Goal: Task Accomplishment & Management: Use online tool/utility

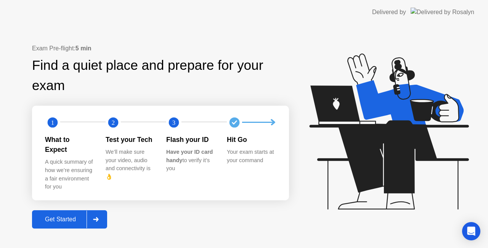
click at [77, 210] on button "Get Started" at bounding box center [69, 219] width 75 height 18
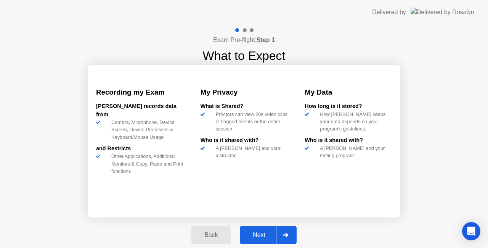
click at [256, 238] on button "Next" at bounding box center [268, 235] width 57 height 18
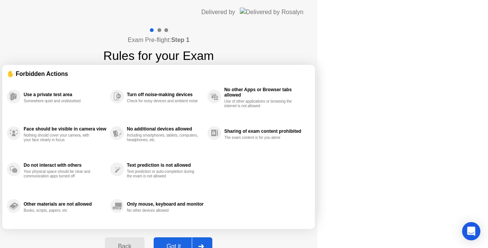
click at [212, 238] on button "Got it" at bounding box center [183, 246] width 59 height 18
select select "**********"
select select "*******"
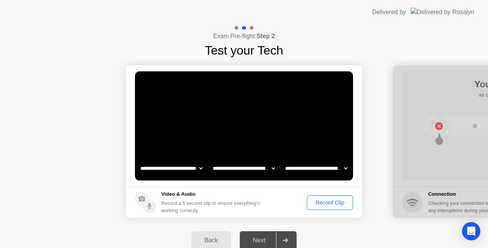
click at [329, 205] on div "Record Clip" at bounding box center [330, 202] width 41 height 6
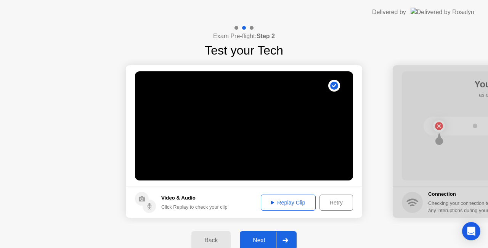
click at [303, 199] on div "Replay Clip" at bounding box center [289, 202] width 50 height 6
click at [260, 231] on div "Back Next" at bounding box center [244, 240] width 488 height 34
click at [262, 238] on div "Next" at bounding box center [259, 240] width 34 height 7
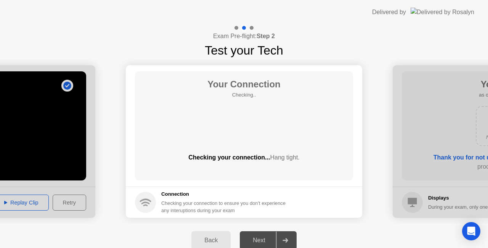
click at [262, 238] on div "Next" at bounding box center [259, 240] width 34 height 7
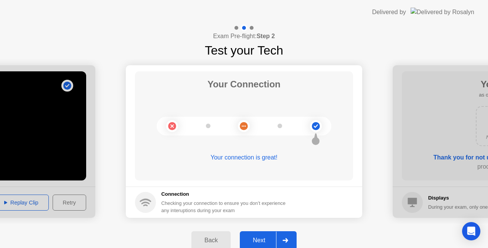
click at [262, 237] on div "Next" at bounding box center [259, 240] width 34 height 7
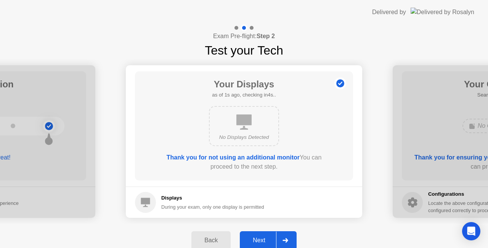
click at [262, 237] on div "Next" at bounding box center [259, 240] width 34 height 7
